Goal: Navigation & Orientation: Find specific page/section

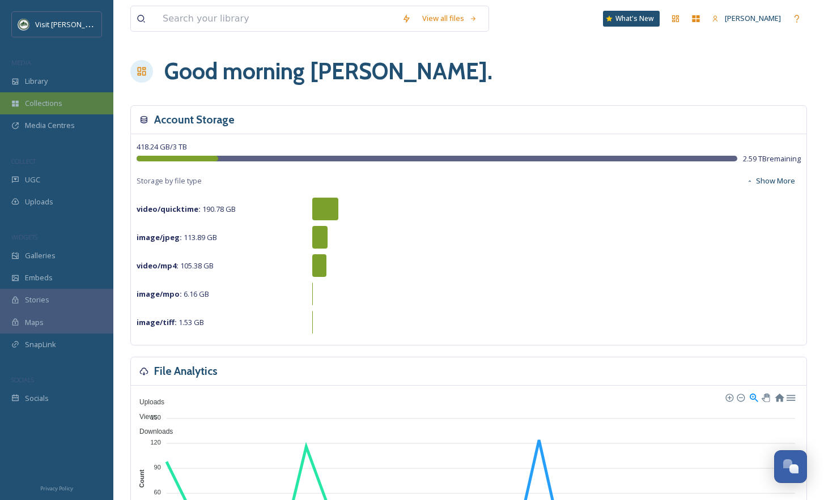
click at [31, 104] on span "Collections" at bounding box center [43, 103] width 37 height 11
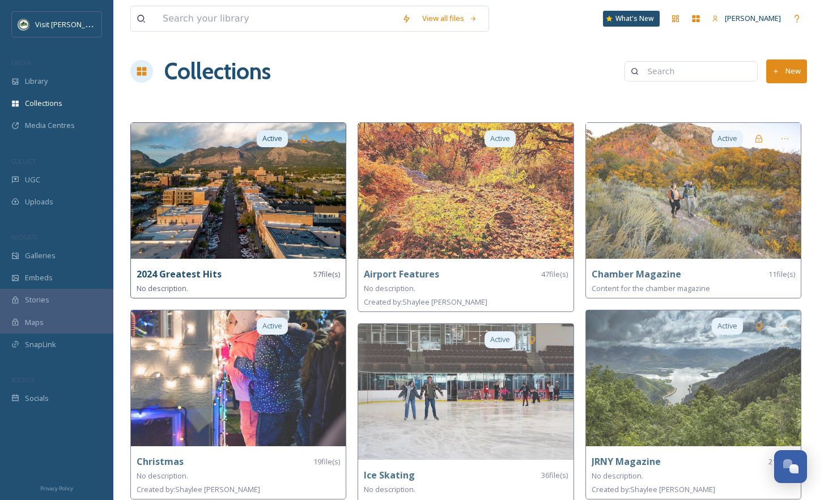
click at [183, 184] on img at bounding box center [238, 191] width 215 height 136
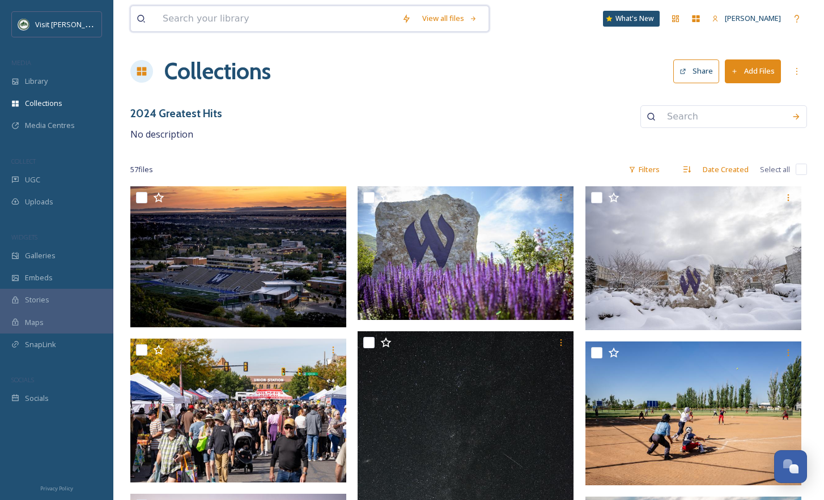
click at [274, 17] on input at bounding box center [276, 18] width 239 height 25
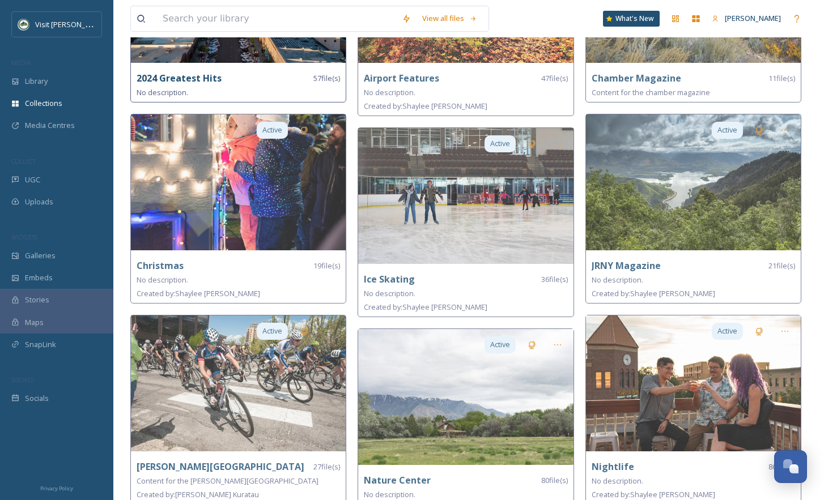
scroll to position [179, 0]
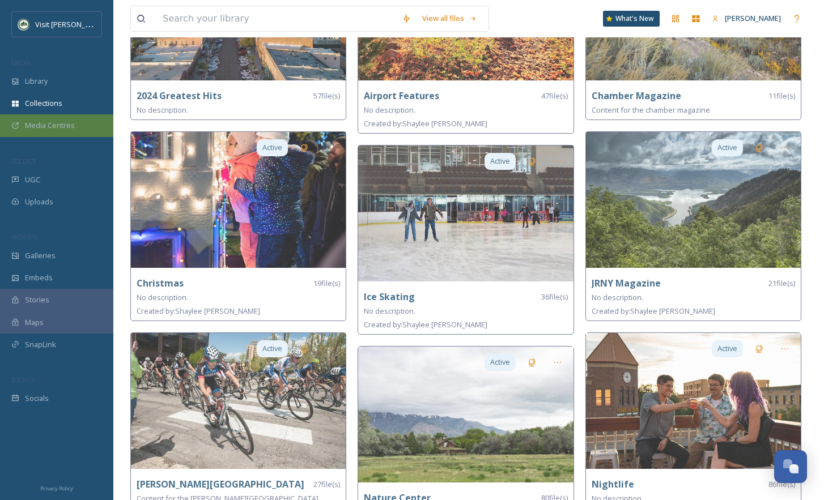
click at [56, 125] on span "Media Centres" at bounding box center [50, 125] width 50 height 11
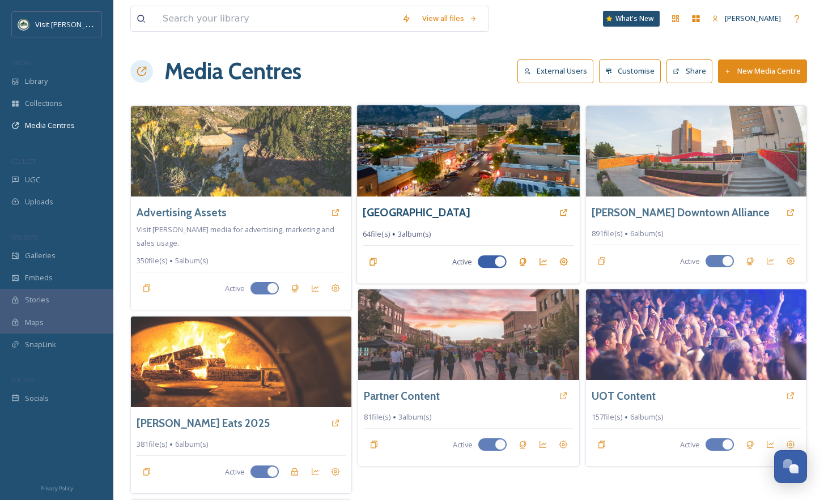
click at [402, 138] on img at bounding box center [468, 151] width 223 height 92
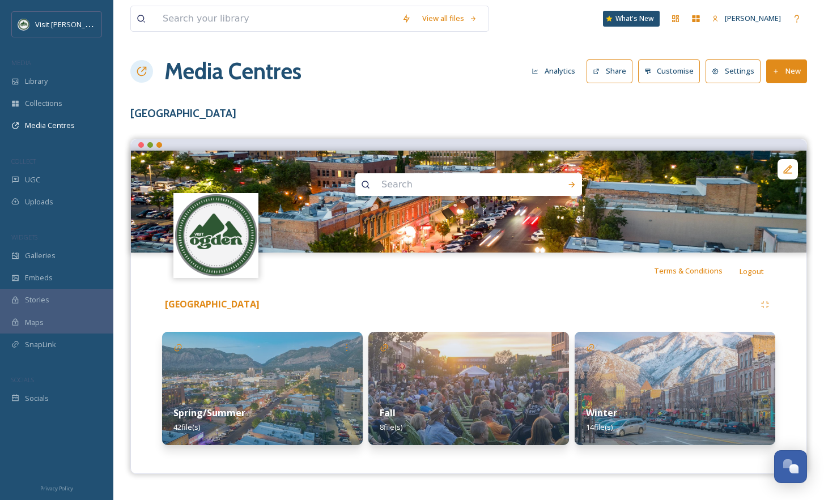
click at [635, 365] on img at bounding box center [675, 388] width 201 height 113
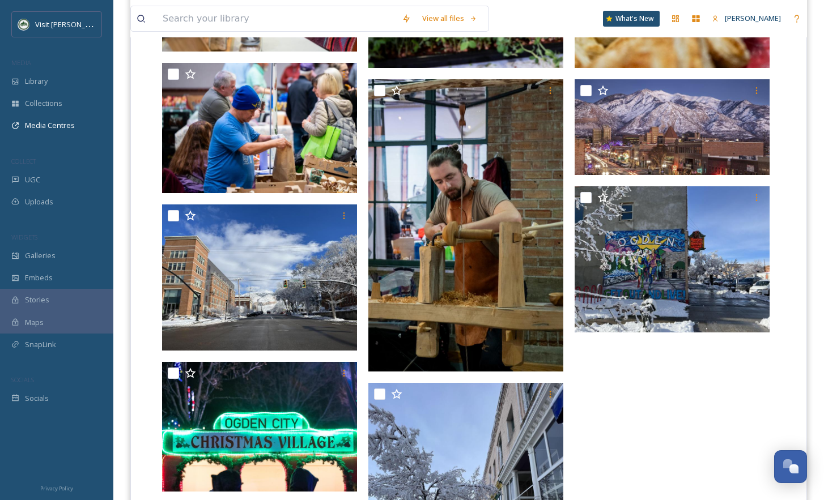
scroll to position [737, 0]
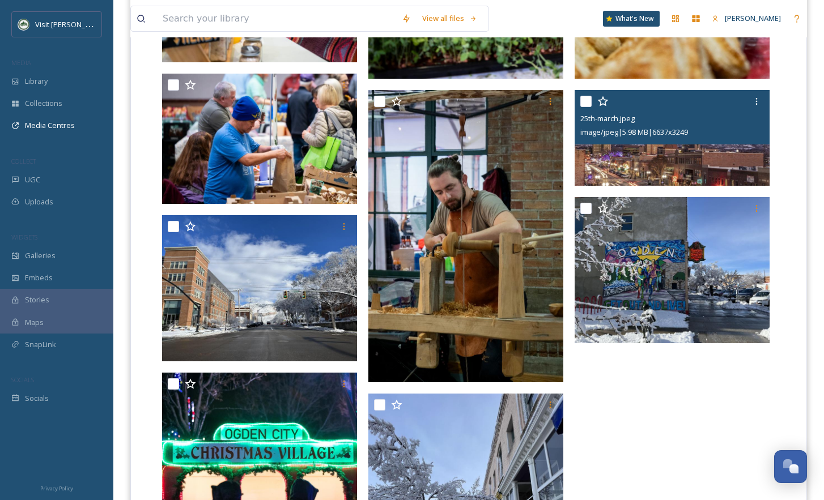
click at [698, 155] on img at bounding box center [672, 138] width 195 height 96
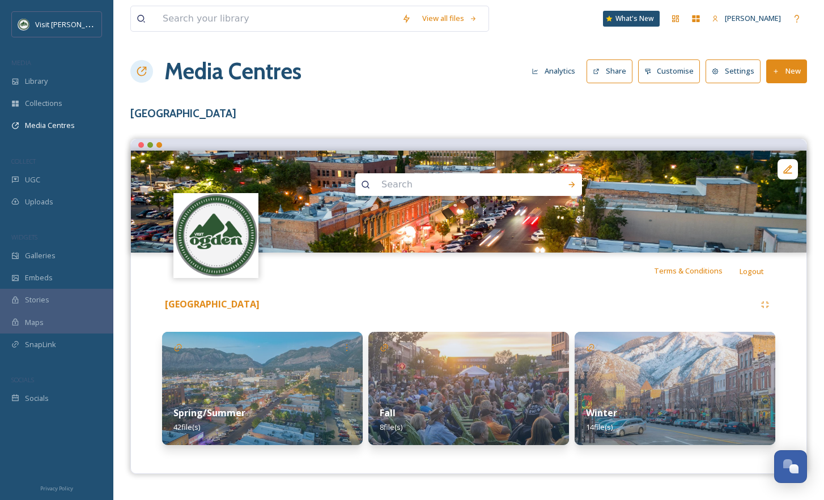
click at [655, 381] on img at bounding box center [675, 388] width 201 height 113
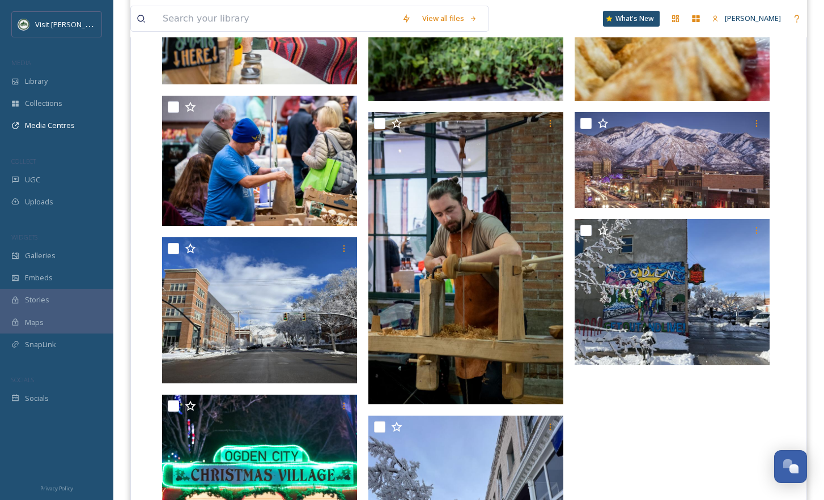
scroll to position [708, 0]
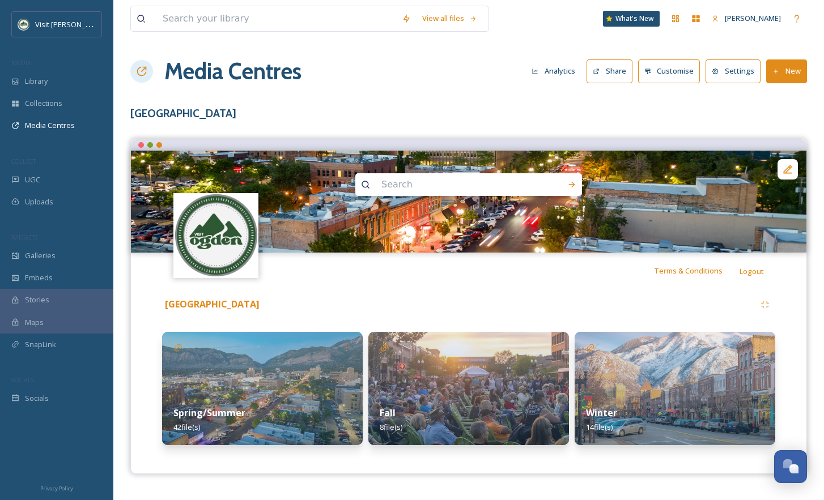
click at [295, 370] on img at bounding box center [262, 388] width 201 height 113
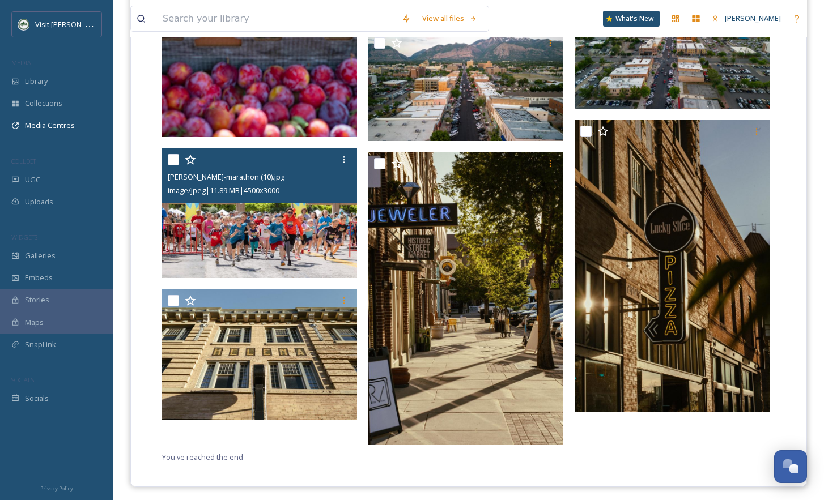
scroll to position [2189, 0]
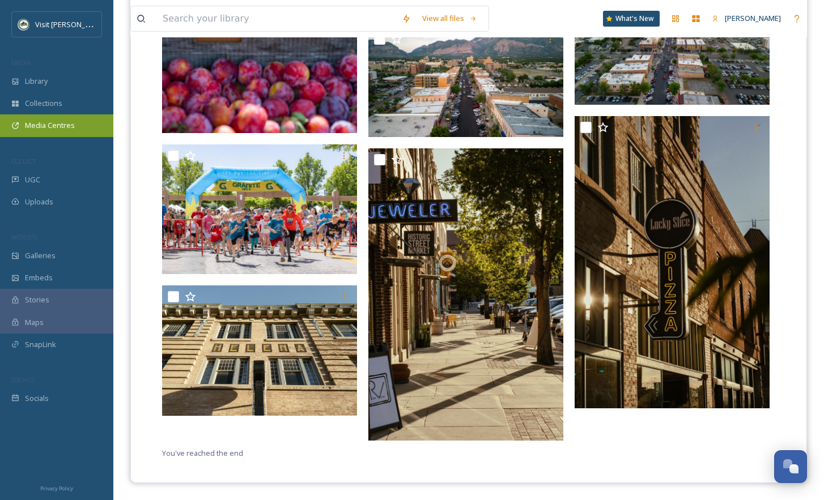
click at [35, 130] on span "Media Centres" at bounding box center [50, 125] width 50 height 11
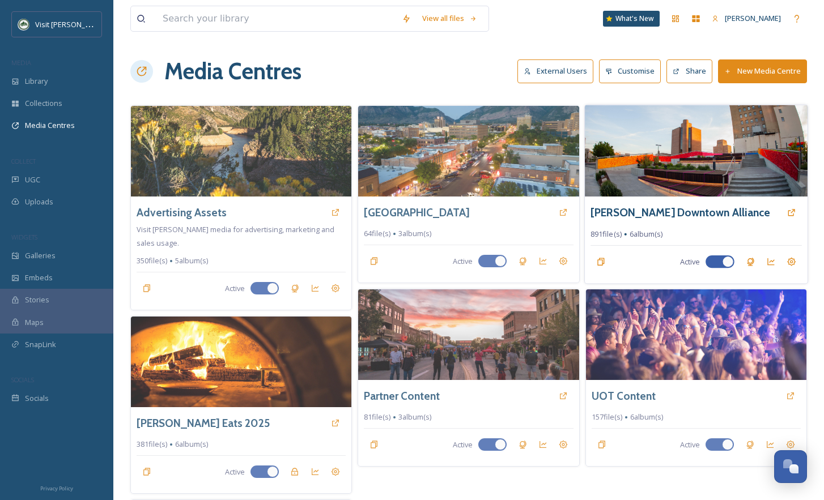
click at [615, 180] on img at bounding box center [696, 151] width 223 height 92
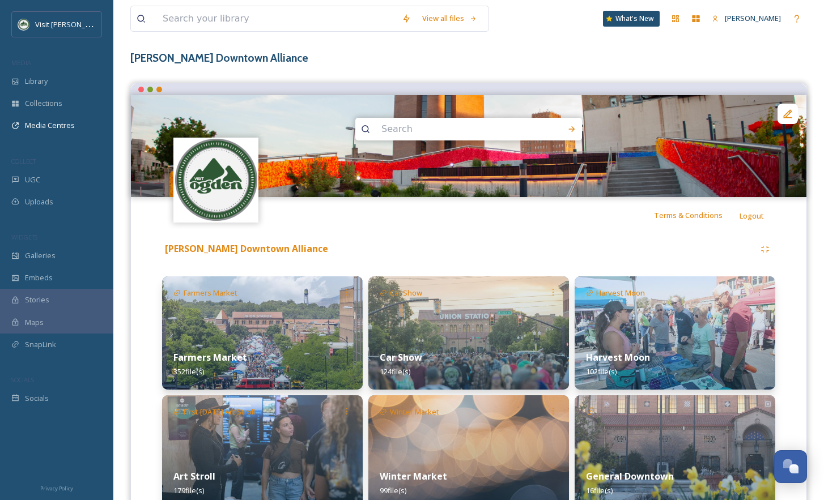
scroll to position [110, 0]
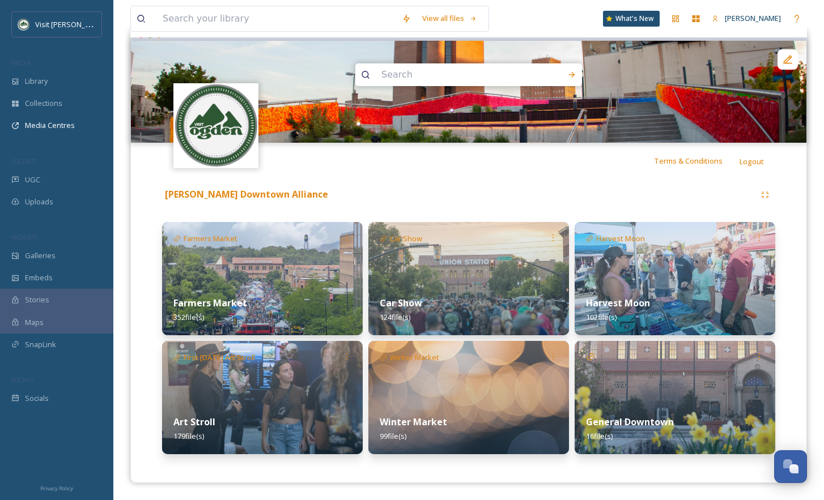
click at [603, 389] on img at bounding box center [675, 397] width 201 height 113
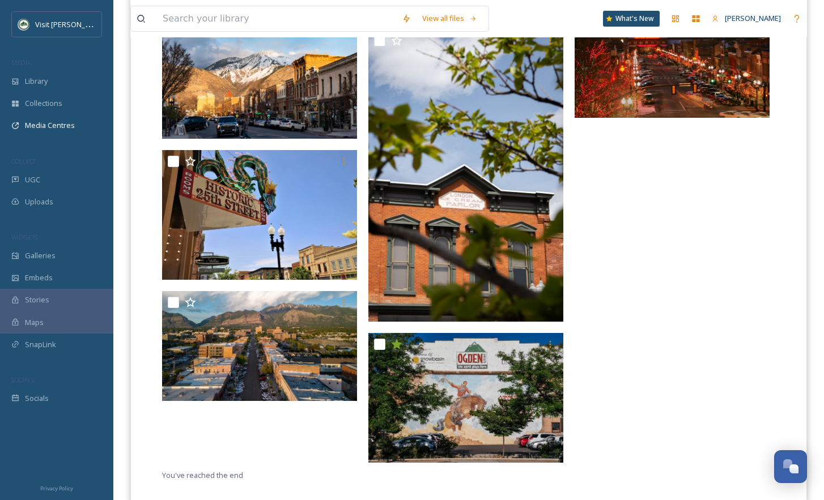
scroll to position [945, 0]
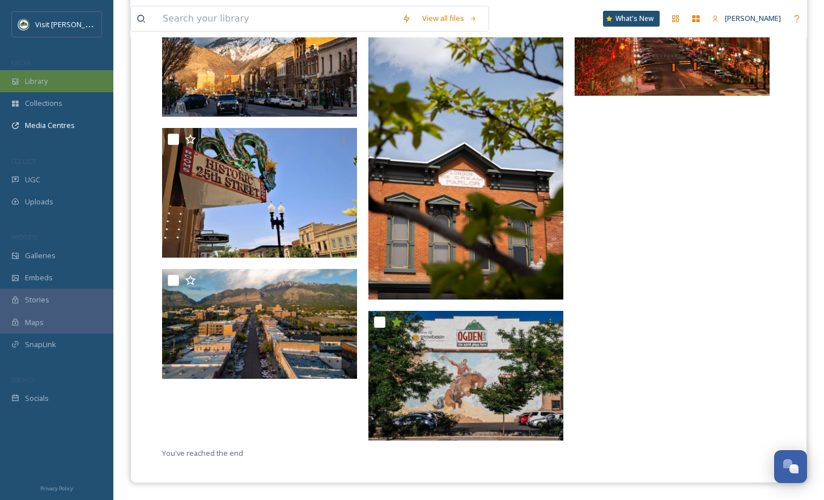
click at [45, 84] on span "Library" at bounding box center [36, 81] width 23 height 11
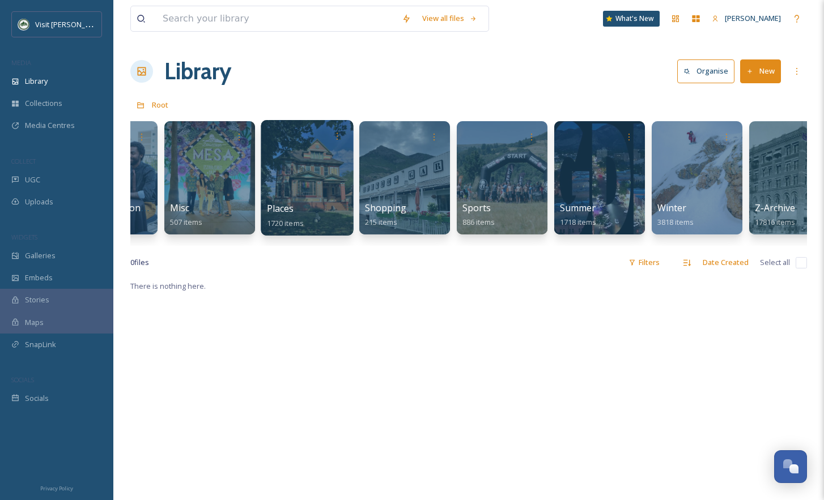
scroll to position [0, 688]
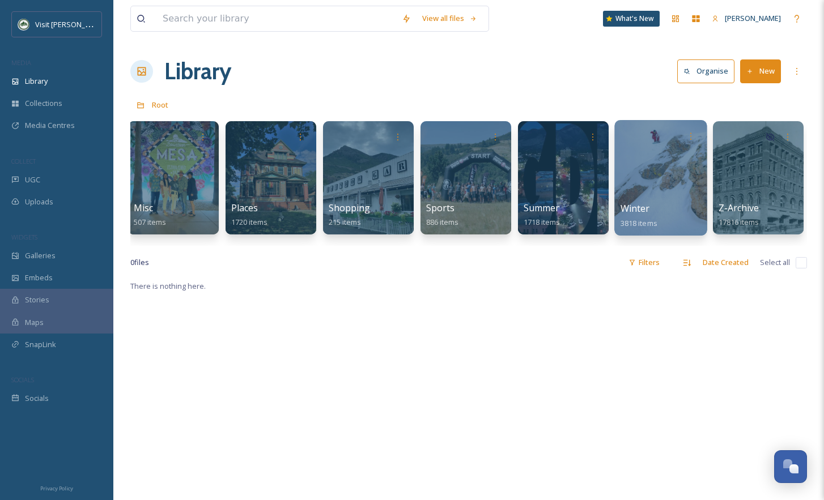
click at [661, 183] on div at bounding box center [660, 178] width 92 height 116
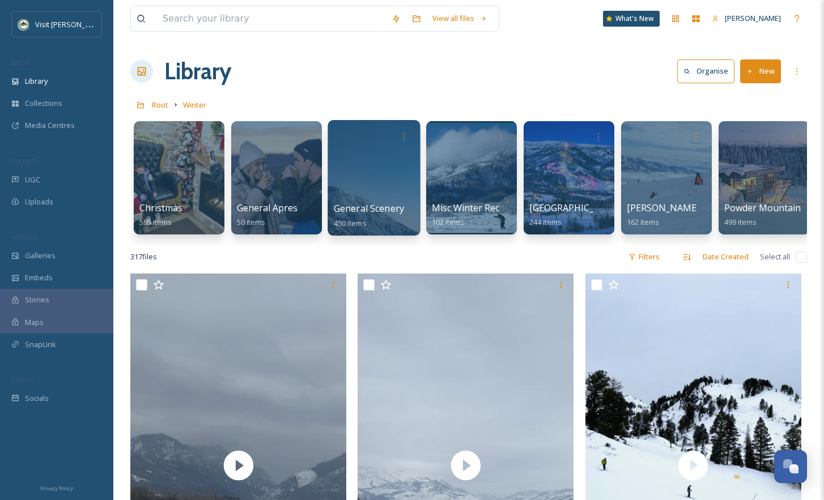
click at [354, 188] on div at bounding box center [374, 178] width 92 height 116
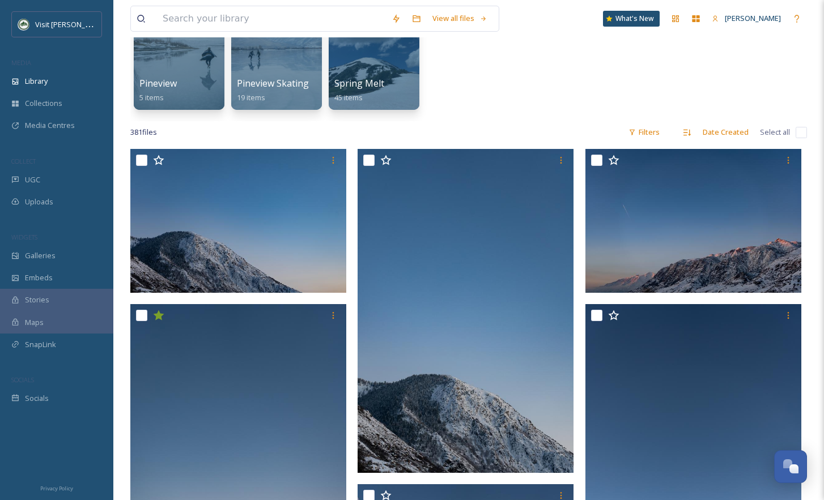
scroll to position [90, 0]
